Goal: Information Seeking & Learning: Find specific fact

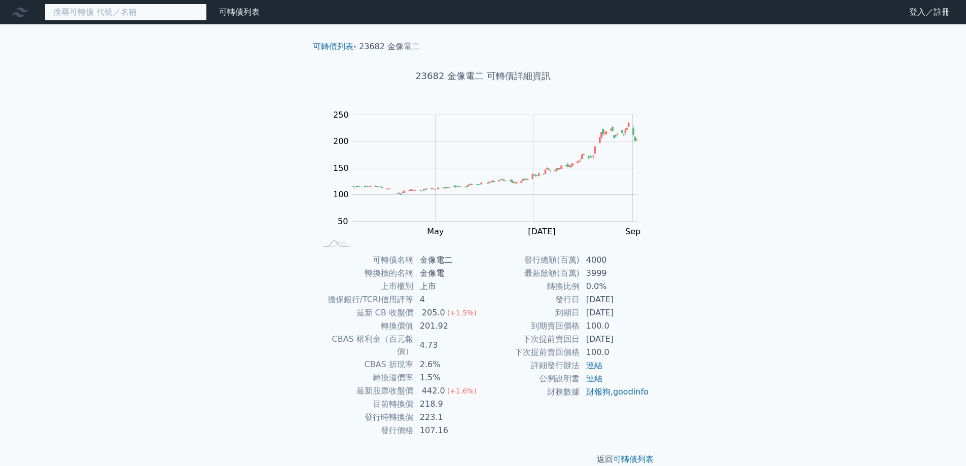
click at [155, 12] on input at bounding box center [126, 12] width 162 height 17
paste input "2481"
type input "2481"
click at [116, 12] on input at bounding box center [126, 12] width 162 height 17
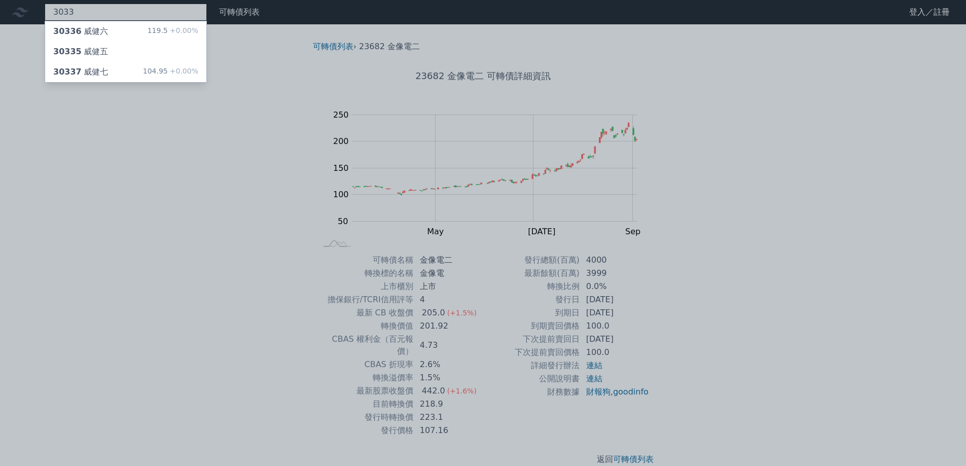
type input "3033"
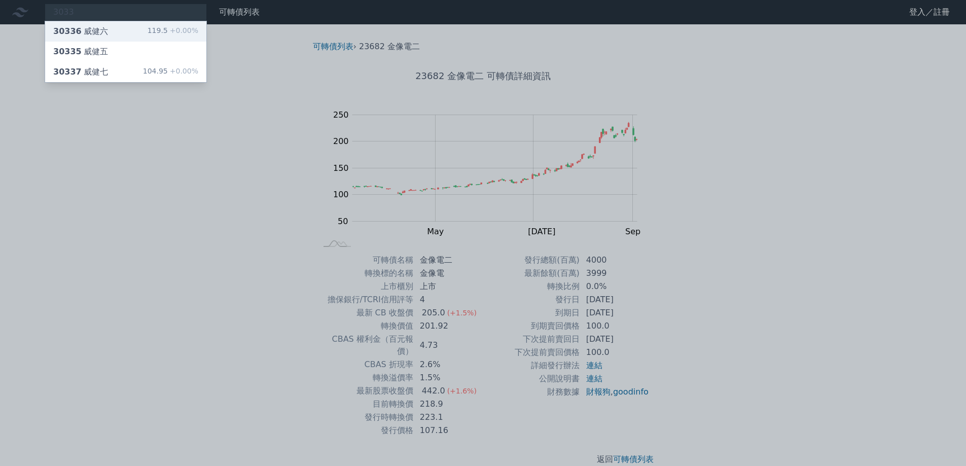
click at [72, 28] on span "30336" at bounding box center [67, 31] width 28 height 10
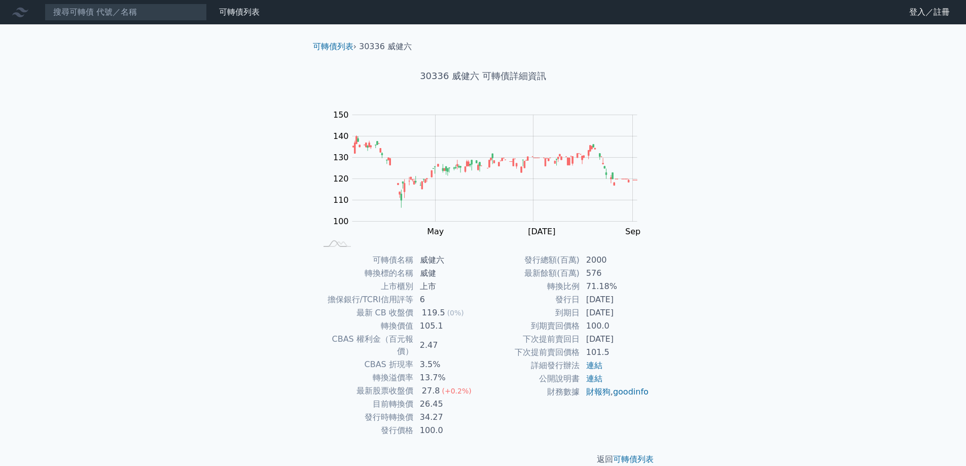
drag, startPoint x: 636, startPoint y: 310, endPoint x: 574, endPoint y: 301, distance: 63.0
click at [574, 301] on tbody "發行總額(百萬) 2000 最新餘額(百萬) 576 轉換比例 71.18% 發行日 [DATE] 到期日 [DATE] 到期賣回價格 100.0 下次提前賣…" at bounding box center [566, 326] width 166 height 145
drag, startPoint x: 445, startPoint y: 399, endPoint x: 417, endPoint y: 393, distance: 28.4
click at [417, 393] on tbody "可轉債名稱 威健六 轉換標的名稱 威健 上市櫃別 上市 擔保銀行/TCRI信用評等 6 最新 CB 收盤價 119.5 (0%) 轉換價值 105.1 CBA…" at bounding box center [400, 346] width 166 height 184
click at [424, 398] on td "26.45" at bounding box center [448, 404] width 69 height 13
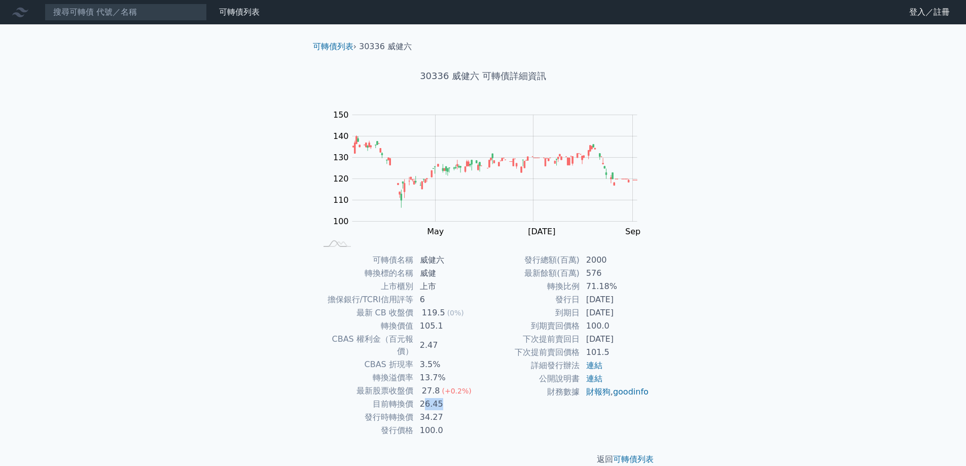
click at [475, 398] on td "26.45" at bounding box center [448, 404] width 69 height 13
click at [474, 398] on td "26.45" at bounding box center [448, 404] width 69 height 13
click at [449, 411] on td "34.27" at bounding box center [448, 417] width 69 height 13
drag, startPoint x: 617, startPoint y: 323, endPoint x: 635, endPoint y: 327, distance: 19.3
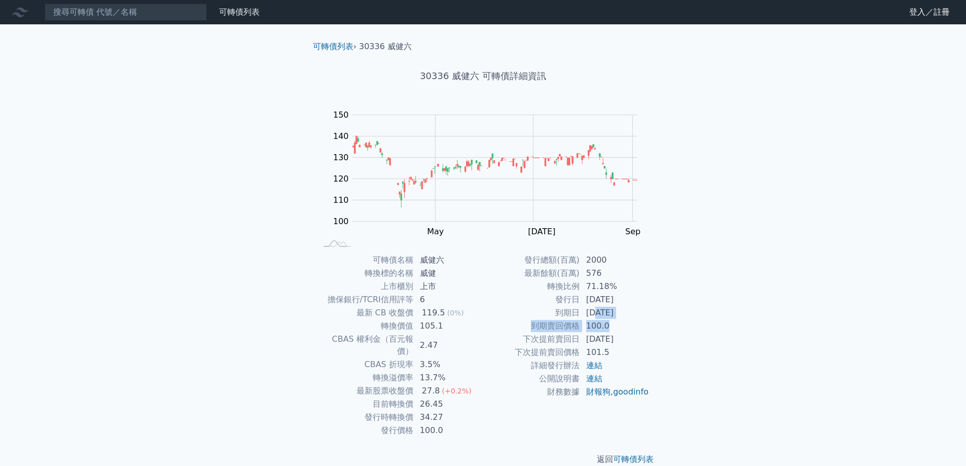
click at [635, 327] on tbody "發行總額(百萬) 2000 最新餘額(百萬) 576 轉換比例 71.18% 發行日 [DATE] 到期日 [DATE] 到期賣回價格 100.0 下次提前賣…" at bounding box center [566, 326] width 166 height 145
click at [635, 328] on td "100.0" at bounding box center [614, 325] width 69 height 13
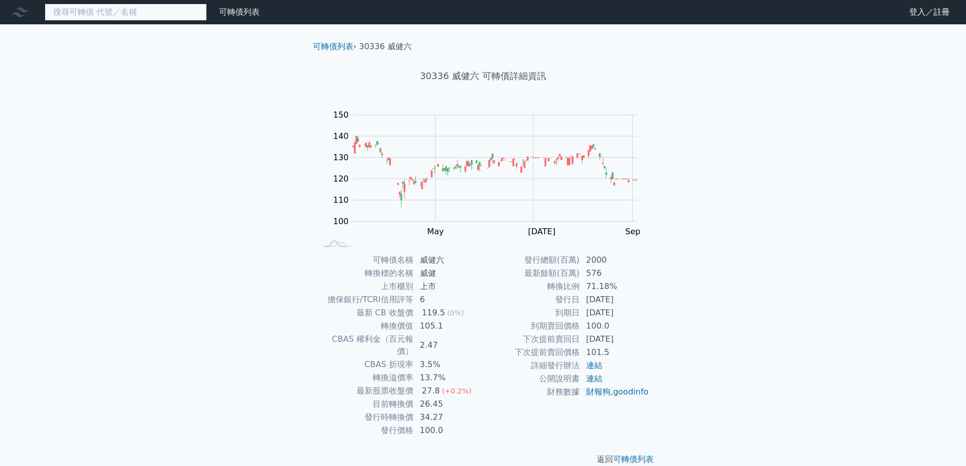
click at [159, 8] on input at bounding box center [126, 12] width 162 height 17
click at [146, 10] on input at bounding box center [126, 12] width 162 height 17
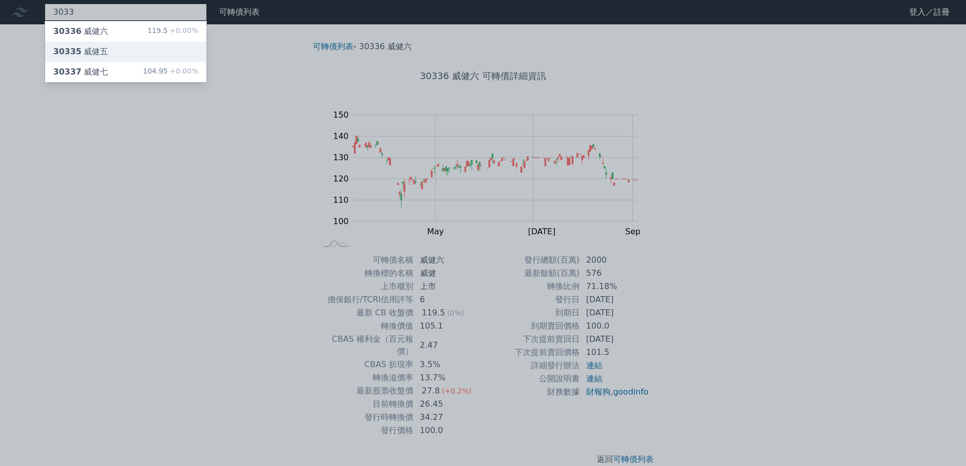
type input "3033"
click at [97, 48] on div "30335 威健五" at bounding box center [80, 52] width 55 height 12
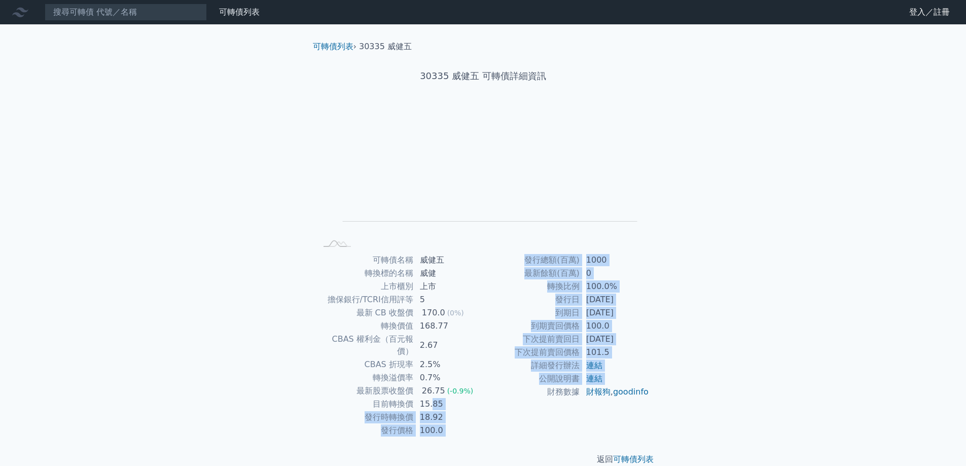
drag, startPoint x: 433, startPoint y: 396, endPoint x: 522, endPoint y: 396, distance: 89.8
click at [522, 396] on div "可轉債名稱 威健五 轉換標的名稱 威健 上市櫃別 上市 擔保銀行/TCRI信用評等 5 最新 CB 收盤價 170.0 (0%) 轉換價值 168.77 CB…" at bounding box center [483, 346] width 357 height 184
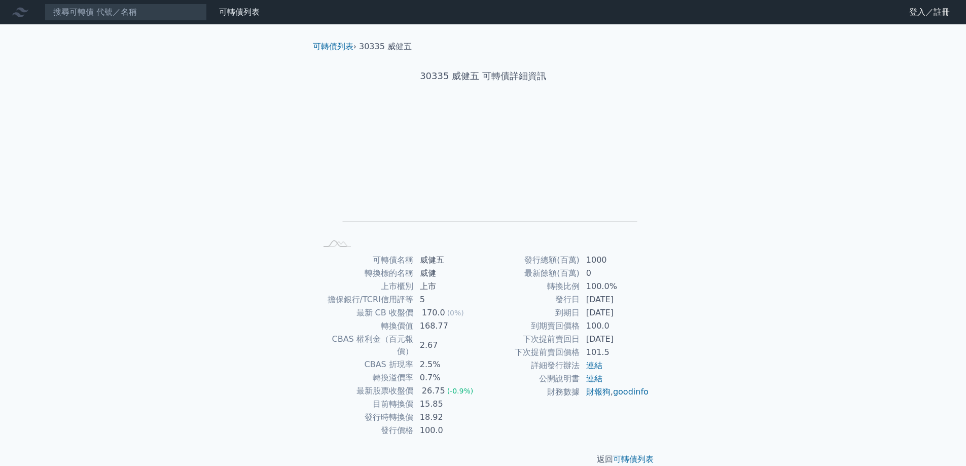
click at [675, 314] on div "可轉債列表 › 30335 威健五 30335 威健五 可轉債詳細資訊 Zoom Out L L Chart created using amCharts l…" at bounding box center [483, 252] width 389 height 457
click at [72, 4] on input at bounding box center [126, 12] width 162 height 17
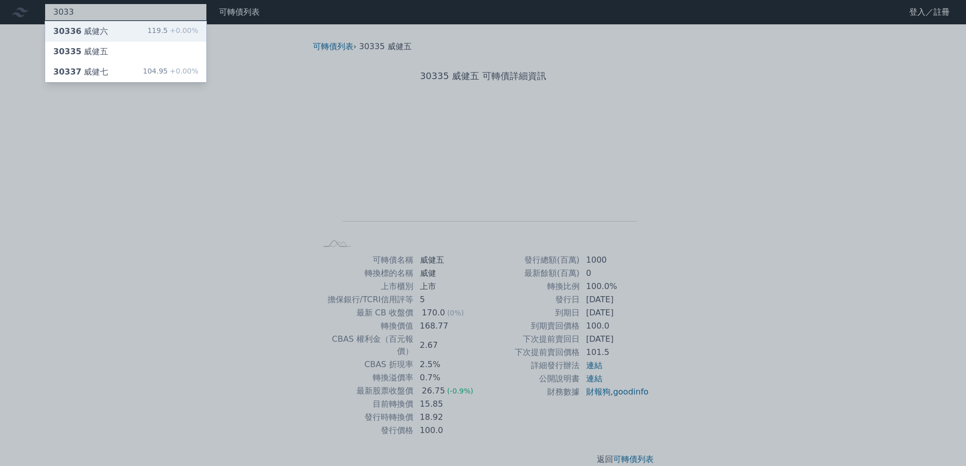
type input "3033"
click at [83, 33] on div "30336 威健六" at bounding box center [80, 31] width 55 height 12
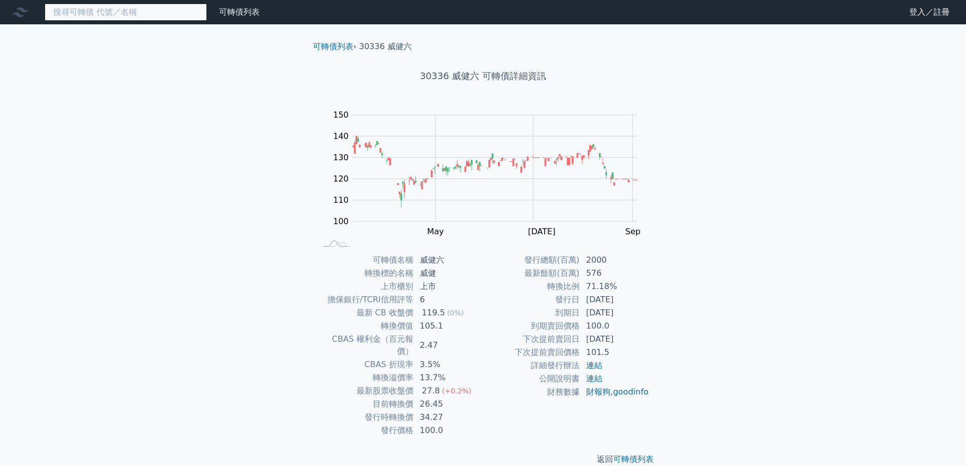
click at [77, 5] on input at bounding box center [126, 12] width 162 height 17
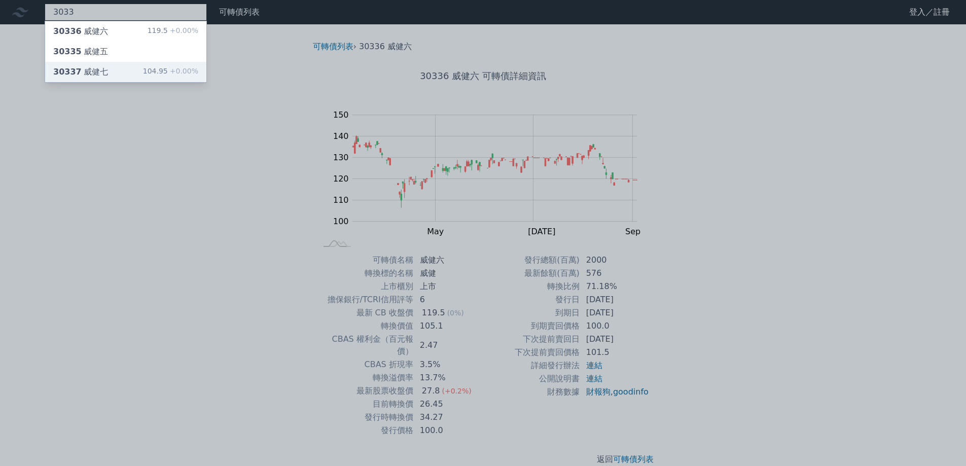
type input "3033"
click at [102, 70] on div "30337 威健七" at bounding box center [80, 72] width 55 height 12
